Goal: Task Accomplishment & Management: Use online tool/utility

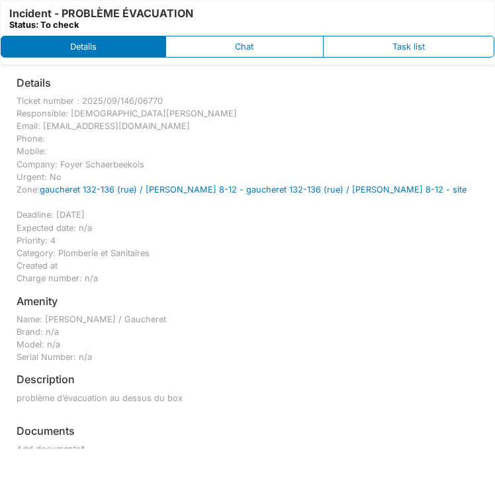
drag, startPoint x: 161, startPoint y: 99, endPoint x: 5, endPoint y: 99, distance: 155.6
click at [5, 99] on div "Details Ticket number : 2025/09/146/06770 Responsible: Christian Bassette Email…" at bounding box center [247, 261] width 495 height 393
copy div "Ticket number : 2025/09/146/06770"
drag, startPoint x: 395, startPoint y: 189, endPoint x: -9, endPoint y: 189, distance: 403.8
click at [0, 189] on html "print work order Vdw . Incident - PROBLÈME ÉVACUATION Status: To check Details …" at bounding box center [247, 248] width 495 height 497
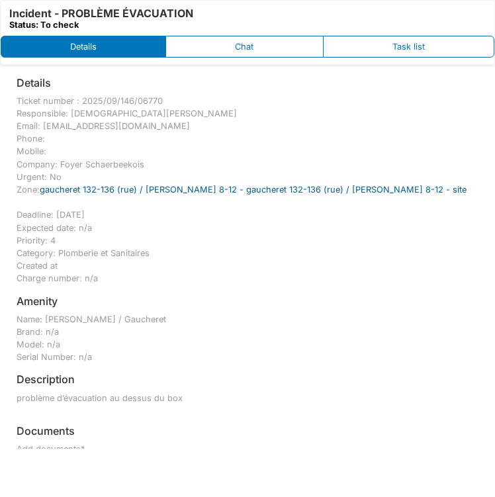
copy div "Zone: gaucheret 132-136 (rue) / thomas 8-12 - gaucheret 132-136 (rue) / thomas …"
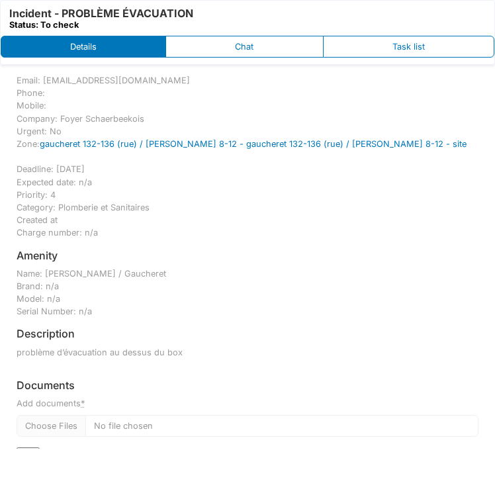
scroll to position [66, 0]
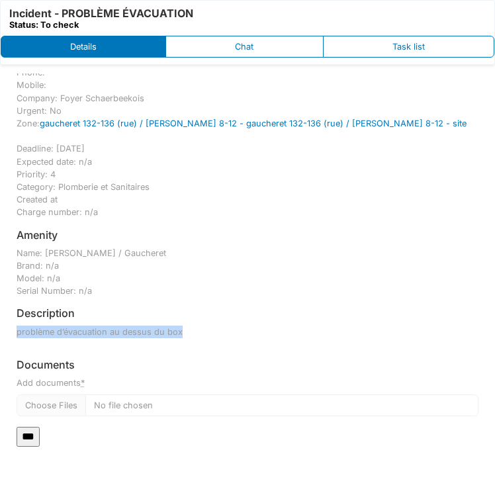
drag, startPoint x: 189, startPoint y: 330, endPoint x: -3, endPoint y: 328, distance: 192.0
click at [0, 328] on html "print work order Vdw . Incident - PROBLÈME ÉVACUATION Status: To check Details …" at bounding box center [247, 248] width 495 height 497
copy p "problème d’évacuation au dessus du box"
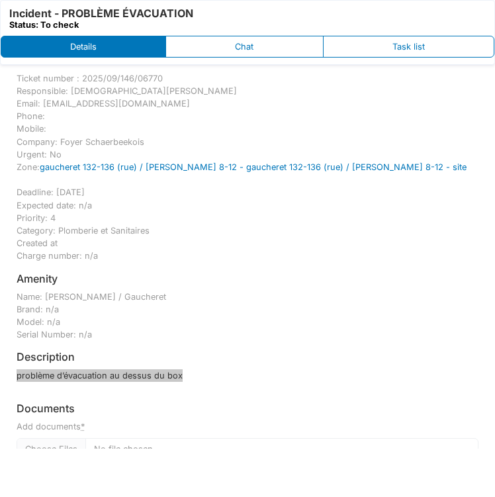
scroll to position [0, 0]
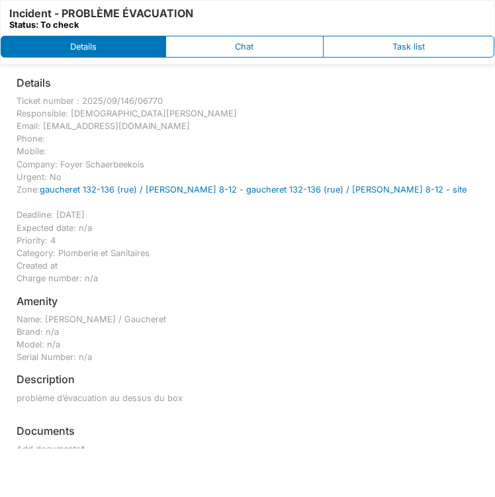
scroll to position [98, 0]
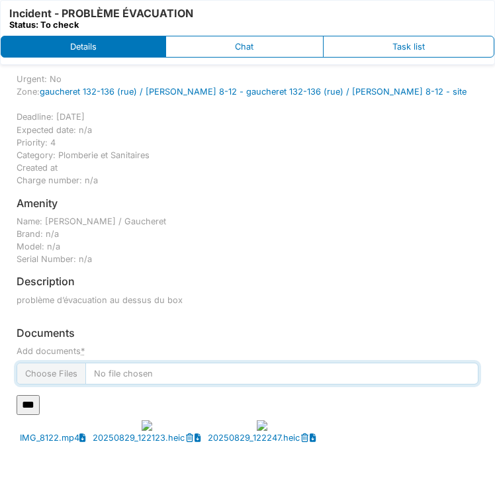
click at [71, 374] on input "Add documents *" at bounding box center [248, 374] width 462 height 22
type input "**********"
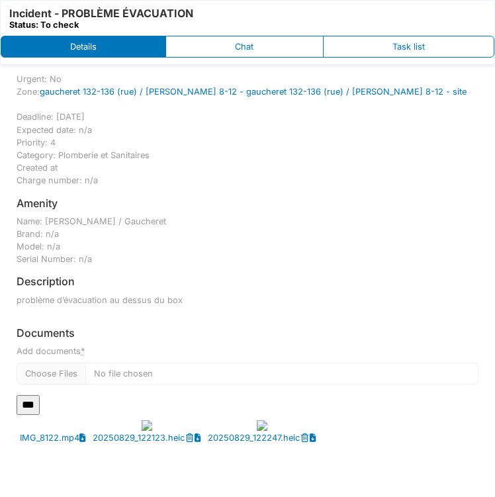
click at [36, 400] on input "***" at bounding box center [28, 405] width 23 height 20
